Goal: Navigation & Orientation: Find specific page/section

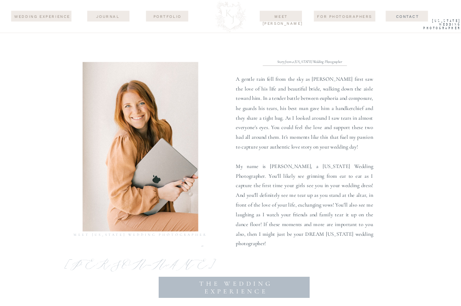
scroll to position [380, 0]
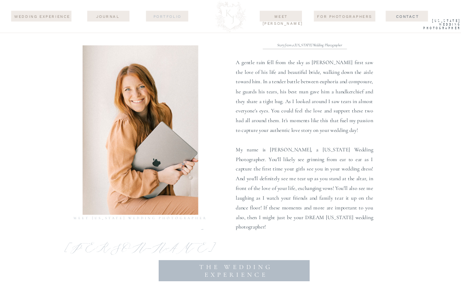
click at [175, 18] on nav "Portfolio" at bounding box center [167, 16] width 37 height 6
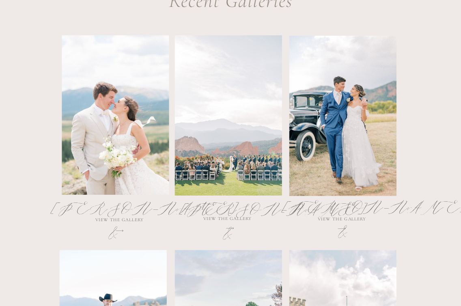
scroll to position [435, 0]
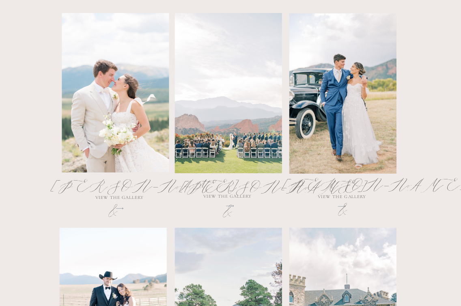
click at [348, 142] on div at bounding box center [342, 93] width 107 height 160
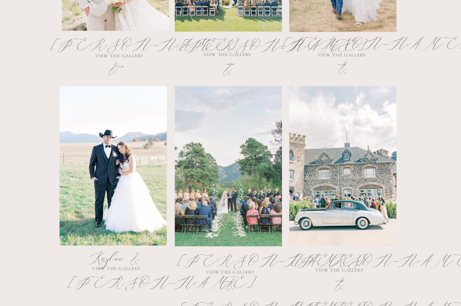
scroll to position [579, 0]
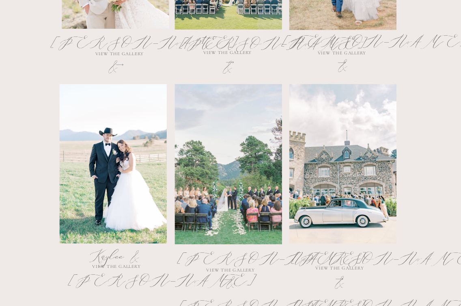
click at [212, 127] on div at bounding box center [228, 164] width 107 height 160
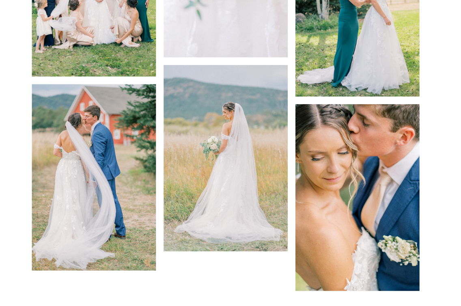
scroll to position [7608, 0]
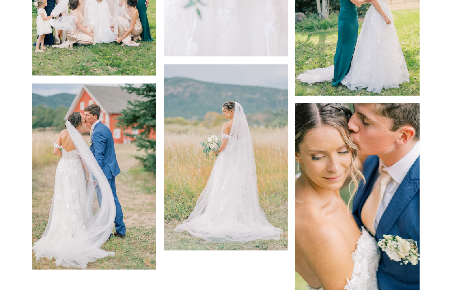
click at [185, 213] on img at bounding box center [226, 157] width 124 height 187
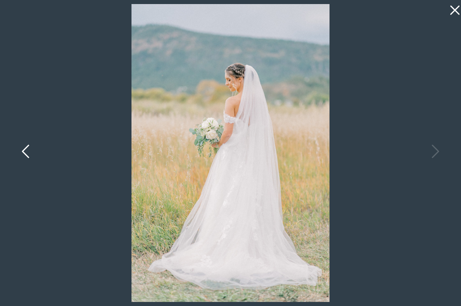
scroll to position [7367, 0]
click at [453, 11] on icon at bounding box center [454, 10] width 9 height 9
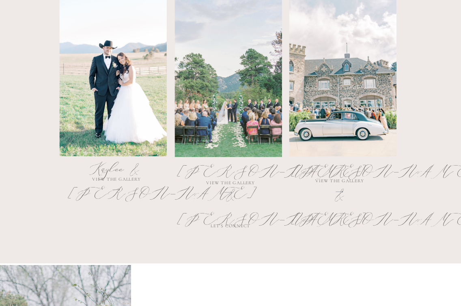
scroll to position [0, 0]
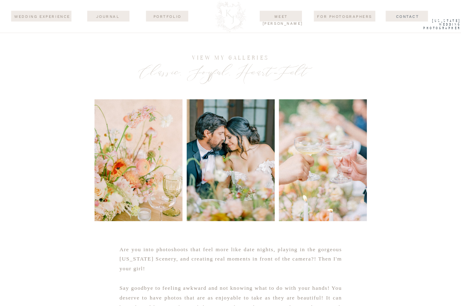
click at [223, 18] on div at bounding box center [230, 16] width 37 height 33
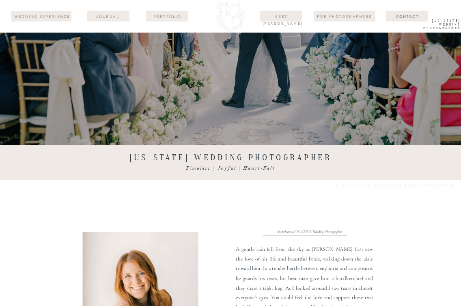
scroll to position [456, 0]
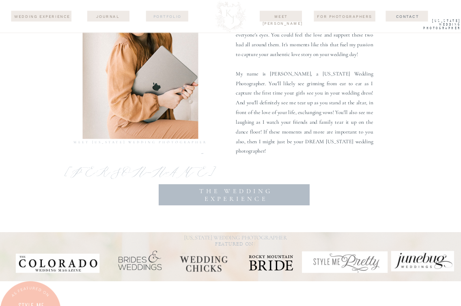
click at [164, 17] on nav "Portfolio" at bounding box center [167, 16] width 37 height 6
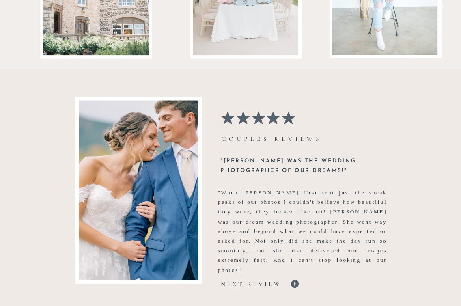
scroll to position [11366, 0]
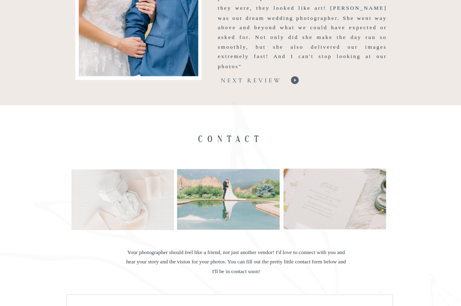
click at [266, 82] on h1 "next review" at bounding box center [251, 82] width 85 height 11
click at [294, 79] on icon at bounding box center [295, 80] width 8 height 8
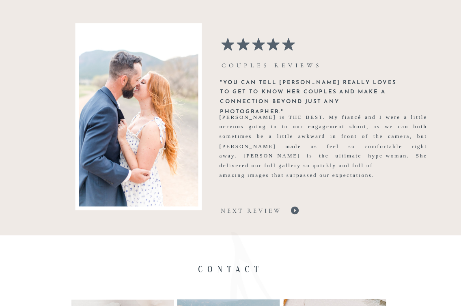
scroll to position [11228, 0]
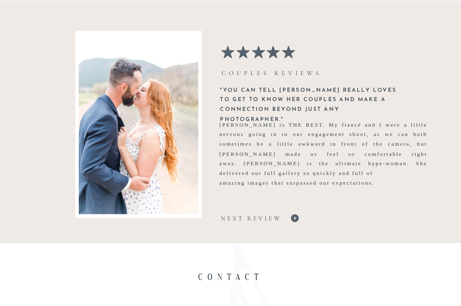
click at [292, 218] on h1 "next review" at bounding box center [251, 220] width 85 height 11
click at [291, 217] on h1 "next review" at bounding box center [251, 220] width 85 height 11
click at [295, 218] on icon at bounding box center [294, 219] width 209 height 10
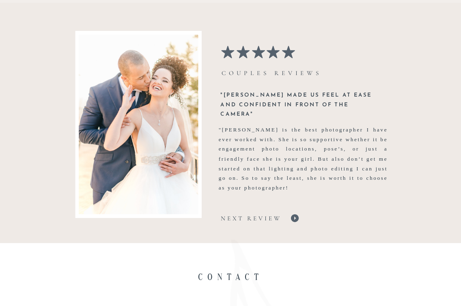
click at [295, 218] on icon at bounding box center [294, 219] width 209 height 10
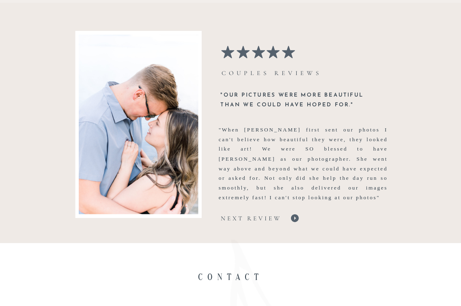
click at [295, 218] on icon at bounding box center [294, 219] width 209 height 10
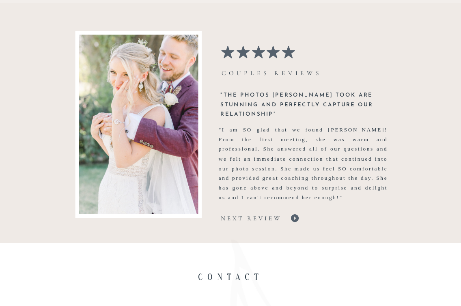
click at [295, 218] on icon at bounding box center [294, 219] width 209 height 10
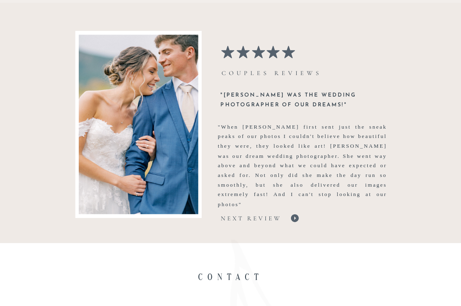
click at [295, 218] on icon at bounding box center [294, 219] width 209 height 10
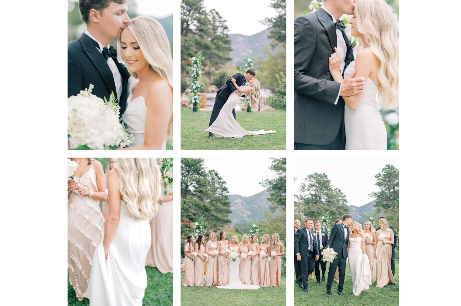
scroll to position [3698, 0]
